Goal: Information Seeking & Learning: Learn about a topic

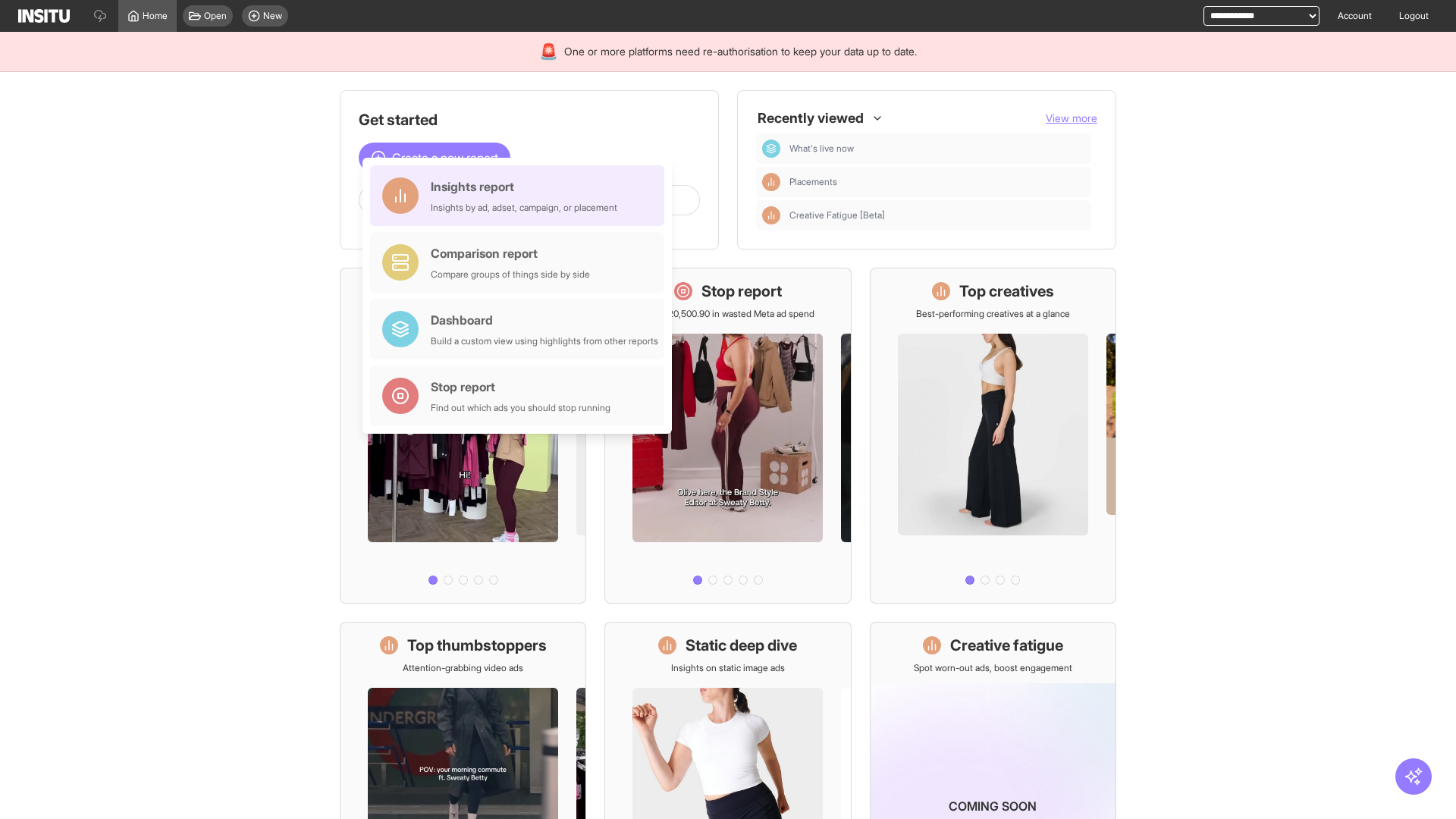
click at [521, 195] on div "Insights report Insights by ad, adset, campaign, or placement" at bounding box center [524, 195] width 186 height 36
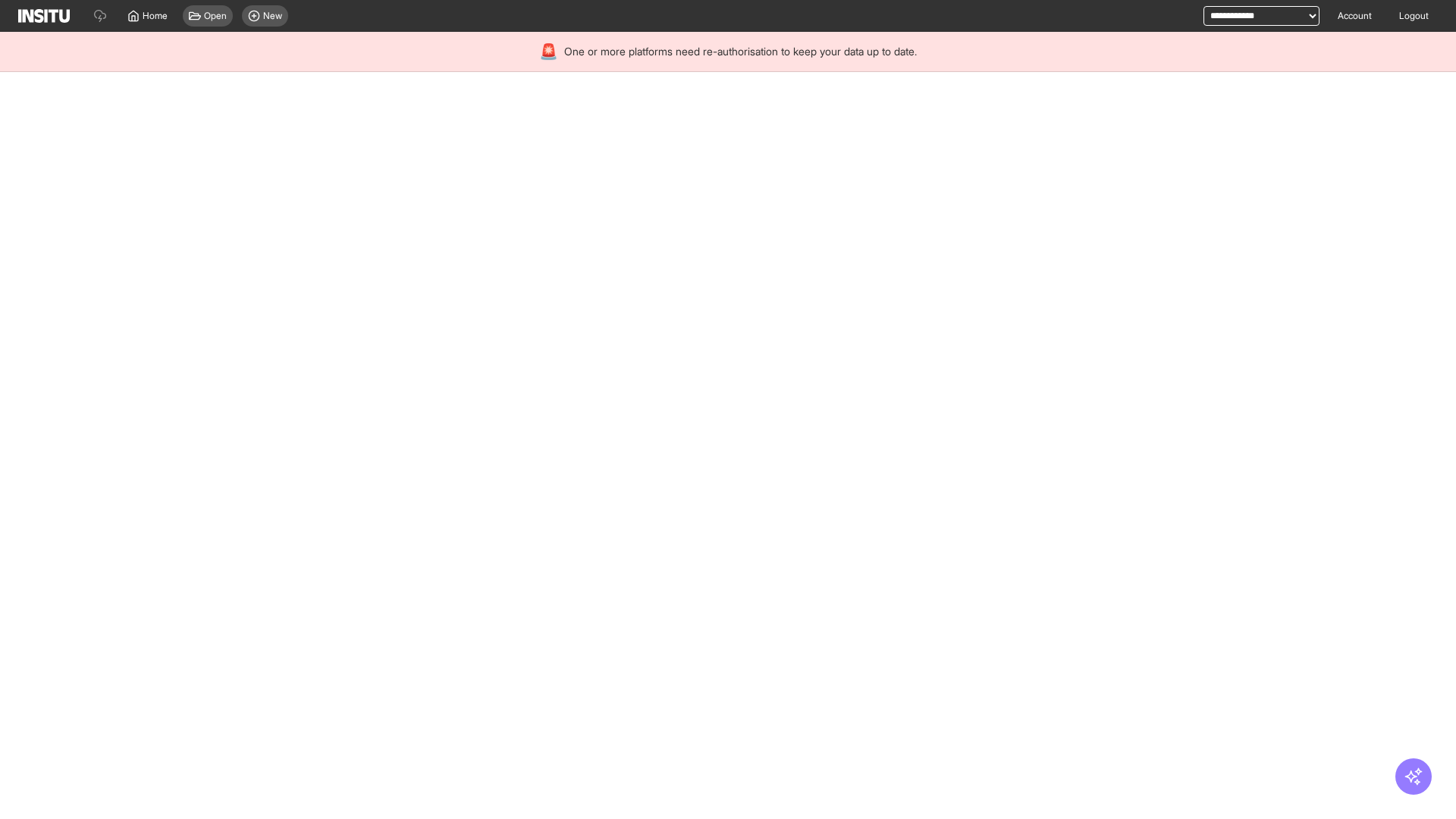
select select "**"
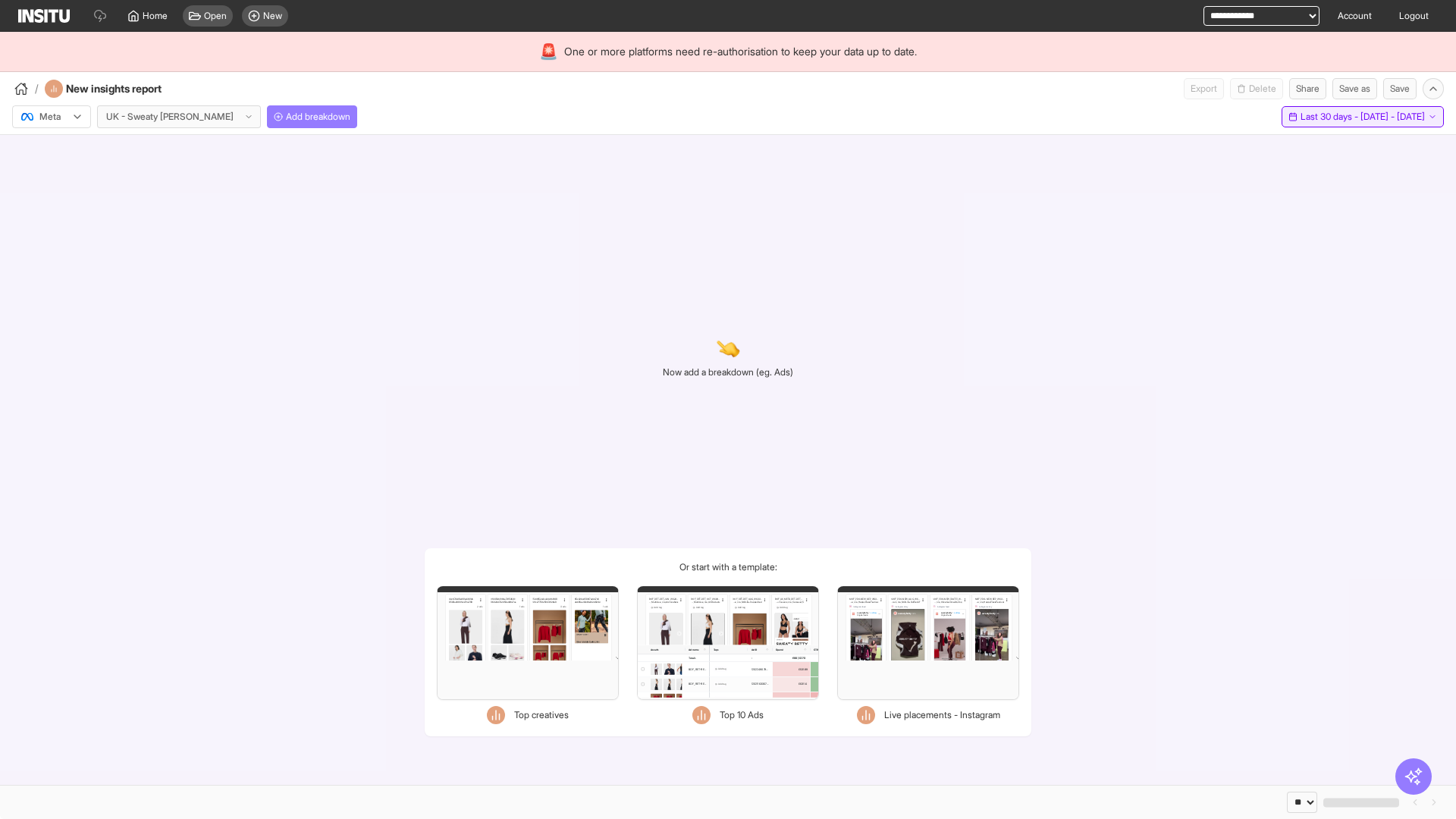
click at [1327, 117] on span "Last 30 days - [DATE] - [DATE]" at bounding box center [1363, 117] width 124 height 12
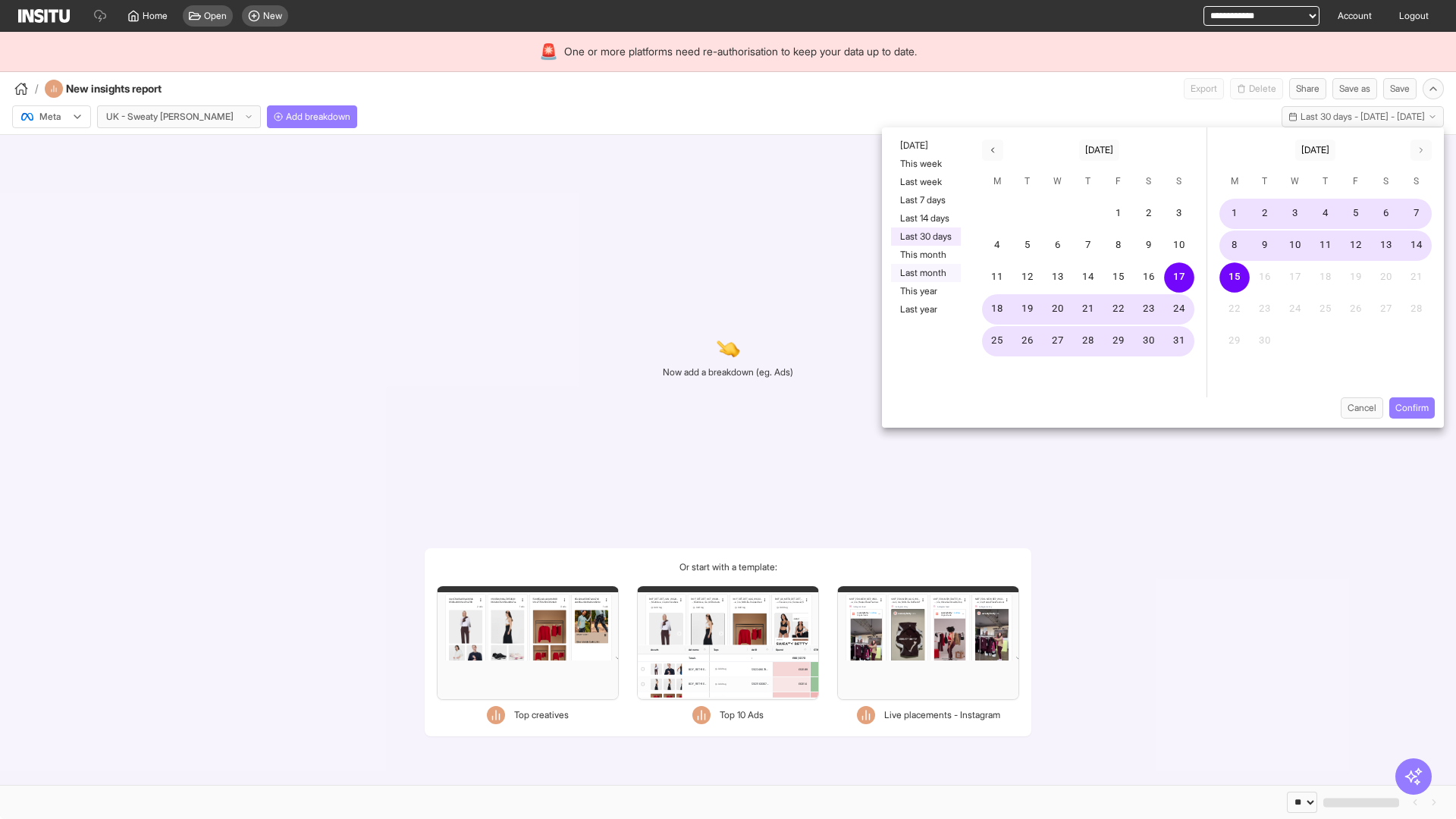
click at [924, 273] on button "Last month" at bounding box center [926, 273] width 70 height 18
